Goal: Task Accomplishment & Management: Use online tool/utility

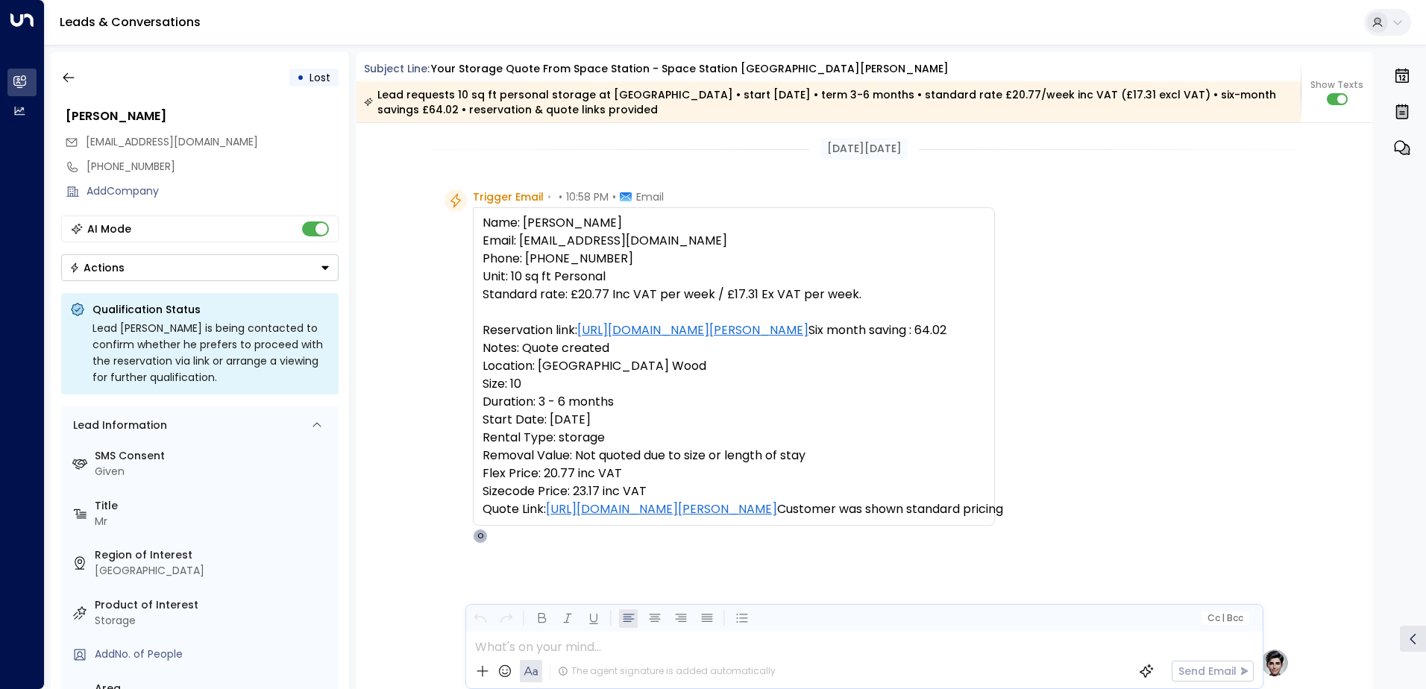
scroll to position [53, 0]
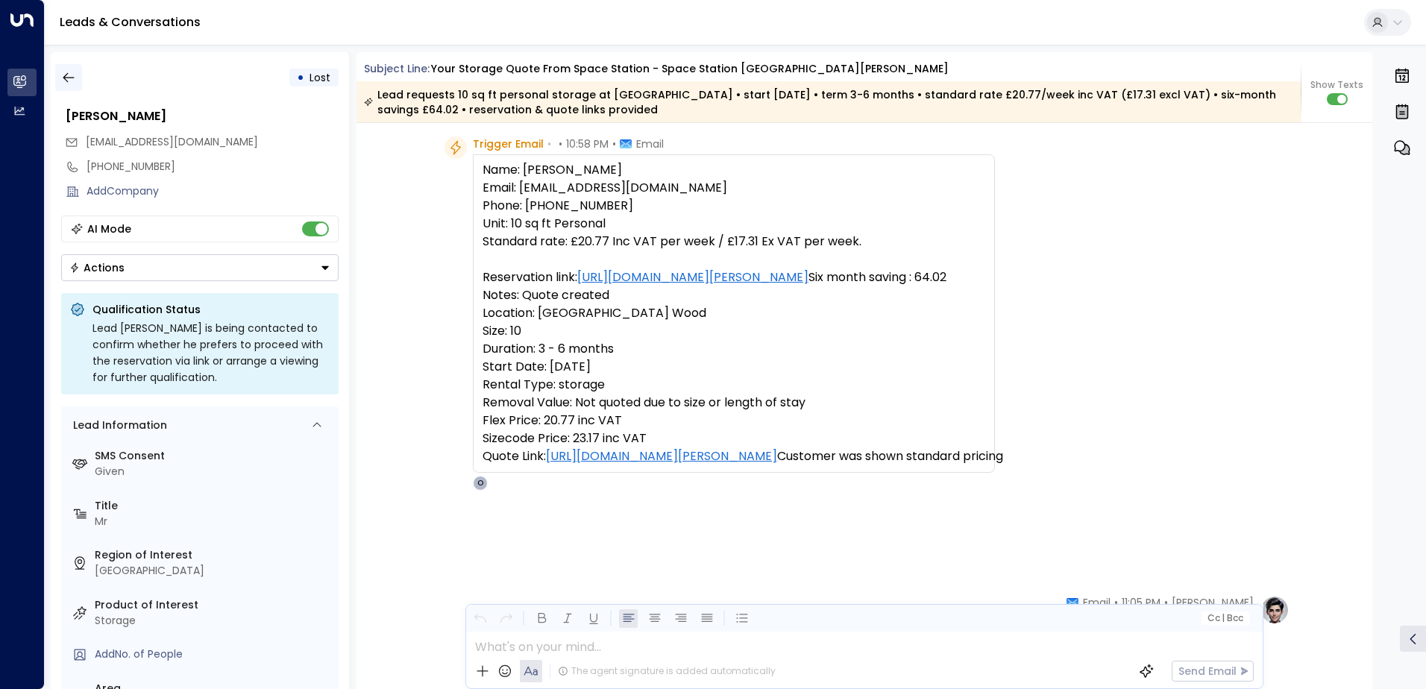
click at [62, 77] on icon "button" at bounding box center [68, 77] width 15 height 15
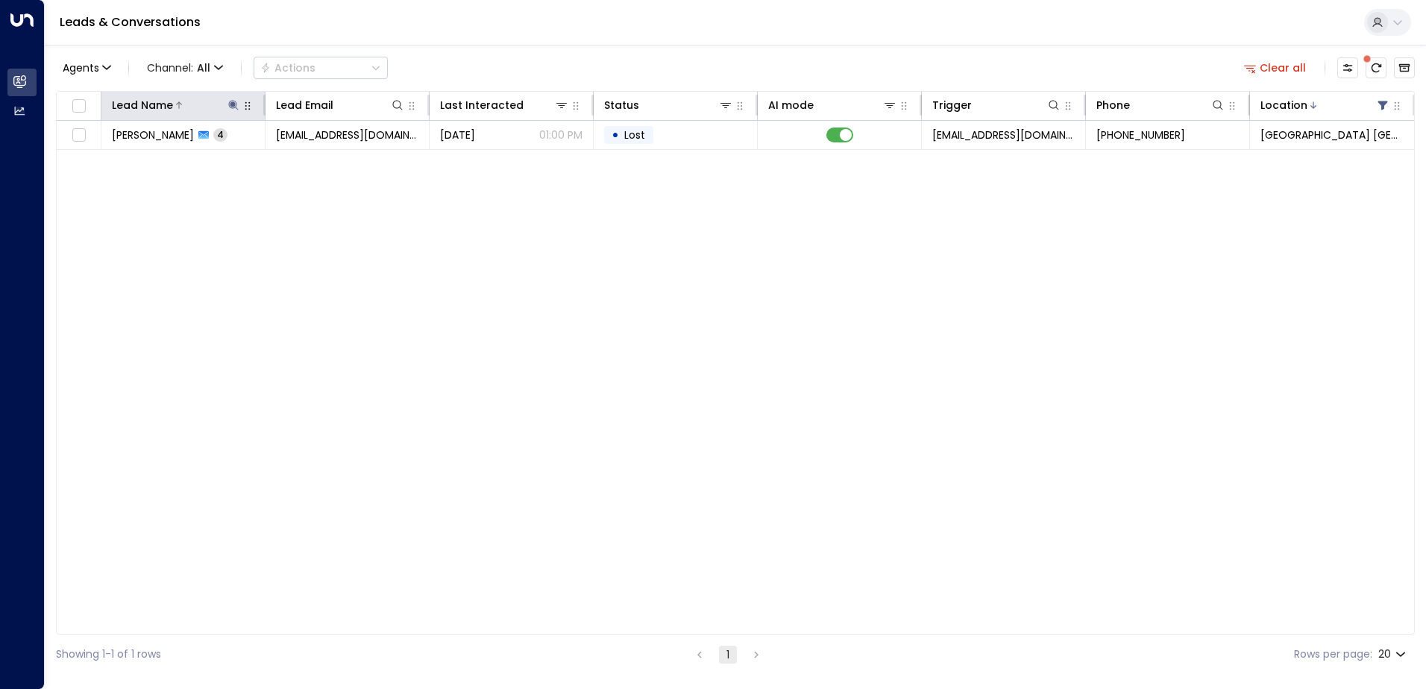
click at [236, 102] on icon at bounding box center [233, 105] width 12 height 12
drag, startPoint x: 213, startPoint y: 163, endPoint x: 61, endPoint y: 163, distance: 152.1
click at [61, 163] on body "Overview Leads & Conversations Leads & Conversations Analytics Analytics Leads …" at bounding box center [713, 337] width 1426 height 674
type input "*"
type input "*****"
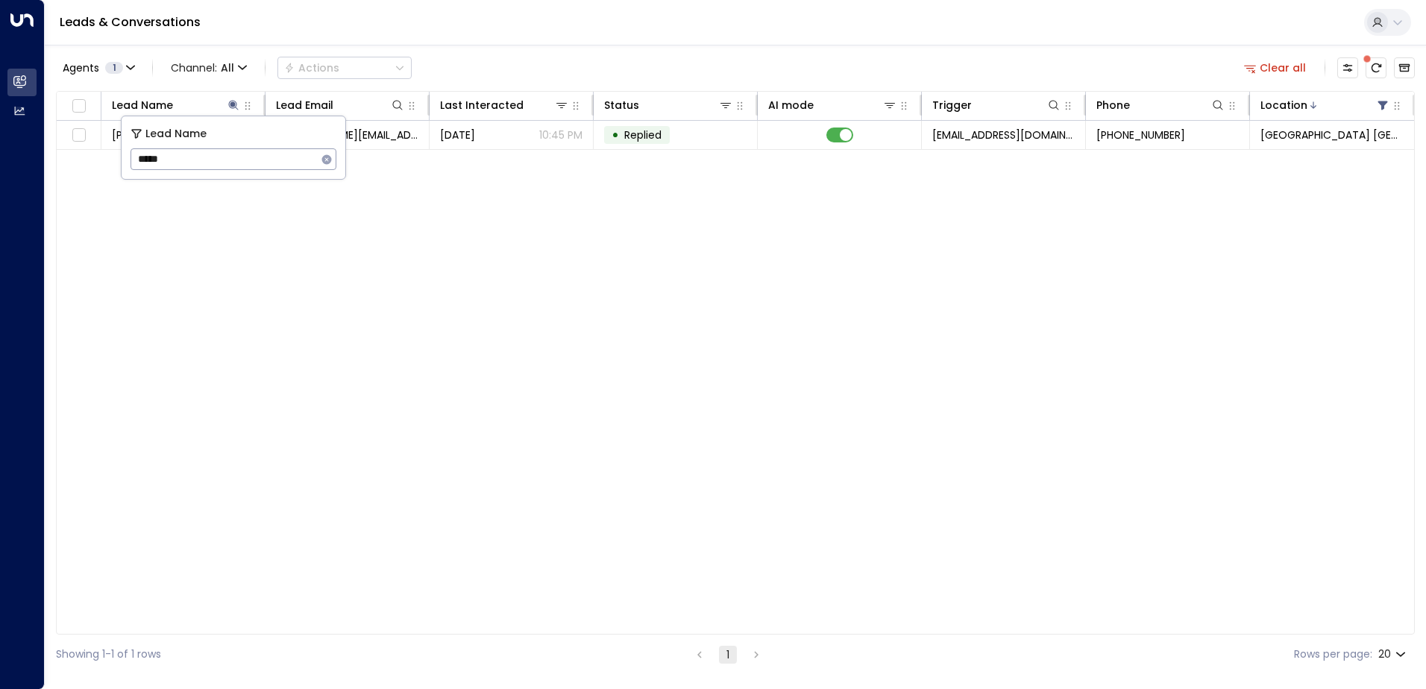
click at [752, 60] on div "Agents 1 Channel: All Actions Clear all" at bounding box center [735, 67] width 1359 height 31
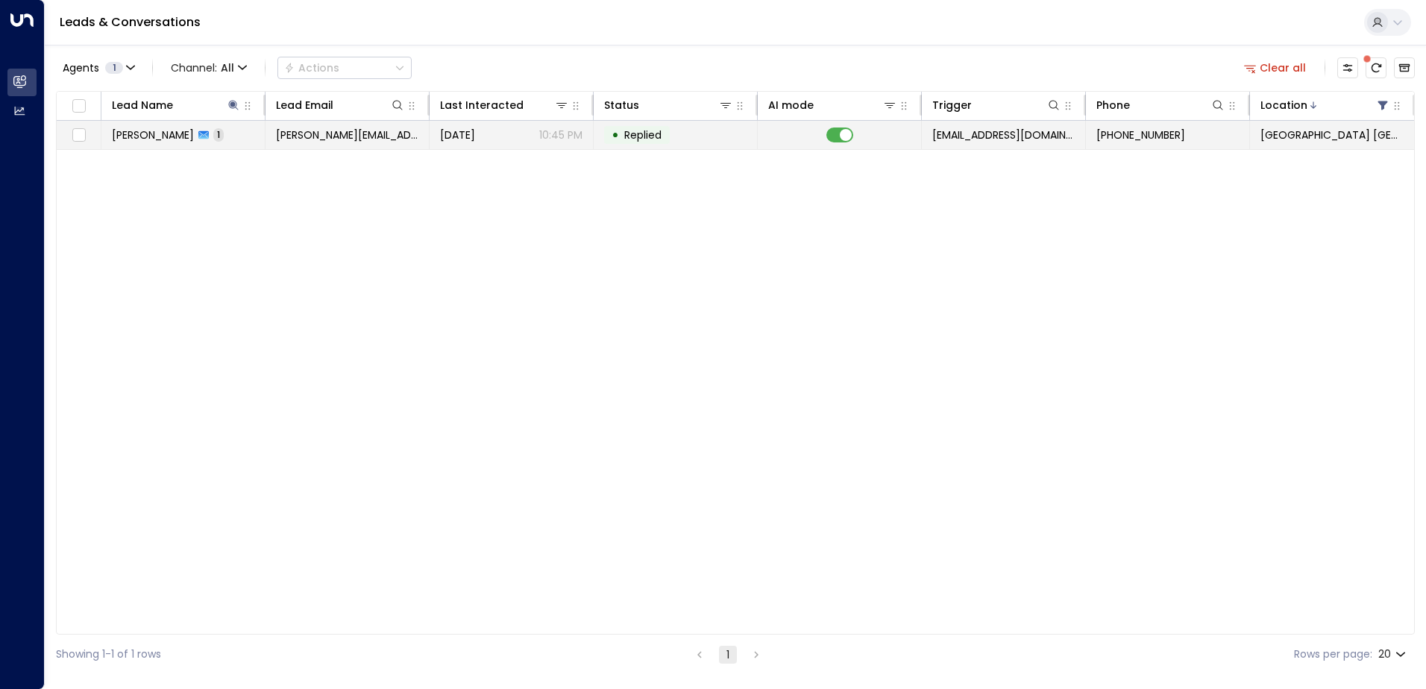
click at [541, 139] on p "10:45 PM" at bounding box center [560, 135] width 43 height 15
